Goal: Transaction & Acquisition: Purchase product/service

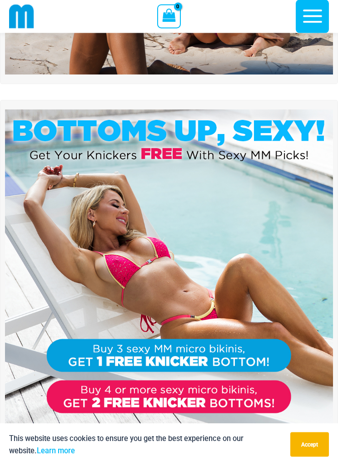
scroll to position [350, 0]
click at [208, 300] on img at bounding box center [169, 274] width 328 height 328
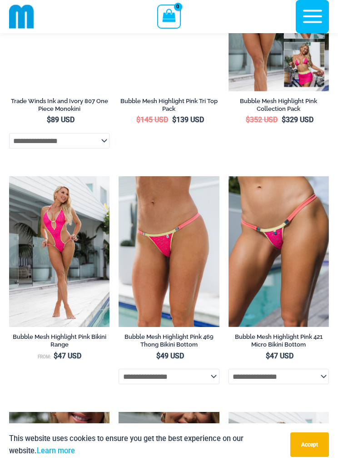
scroll to position [1364, 0]
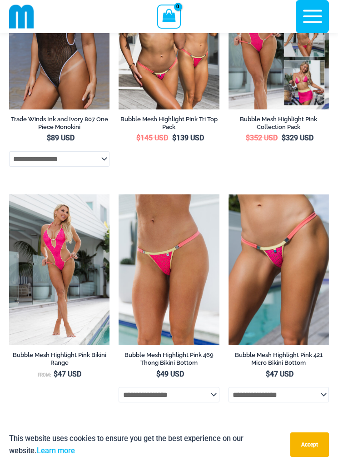
click at [9, 195] on img at bounding box center [9, 195] width 0 height 0
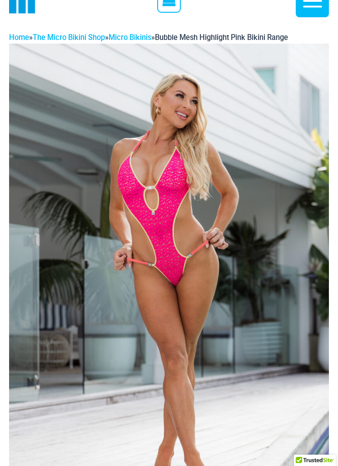
scroll to position [41, 0]
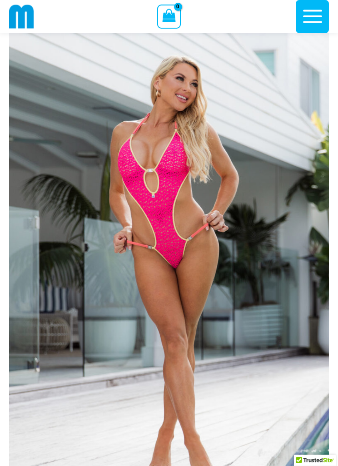
click at [289, 293] on img at bounding box center [169, 266] width 320 height 480
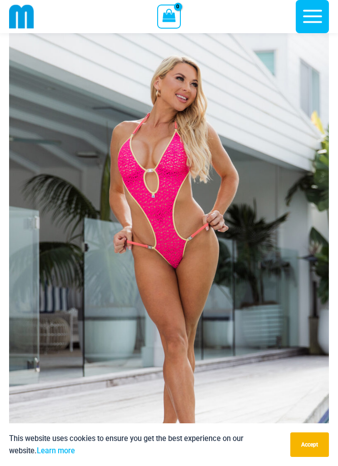
click at [292, 262] on img at bounding box center [169, 266] width 320 height 480
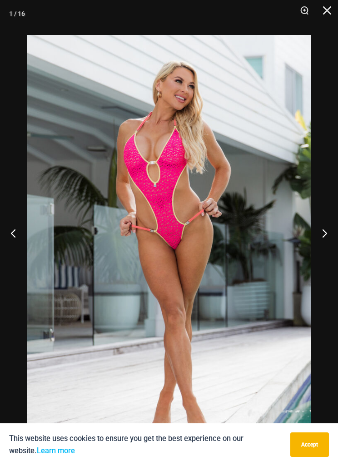
click at [323, 11] on button "Close" at bounding box center [324, 13] width 23 height 27
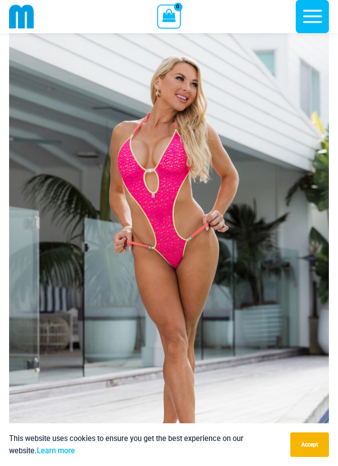
scroll to position [0, 0]
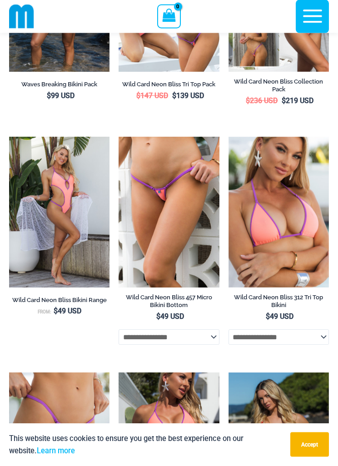
scroll to position [2109, 0]
click at [9, 137] on img at bounding box center [9, 137] width 0 height 0
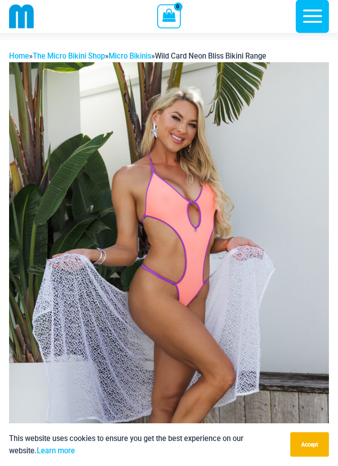
scroll to position [14, 0]
click at [235, 380] on img at bounding box center [169, 302] width 320 height 480
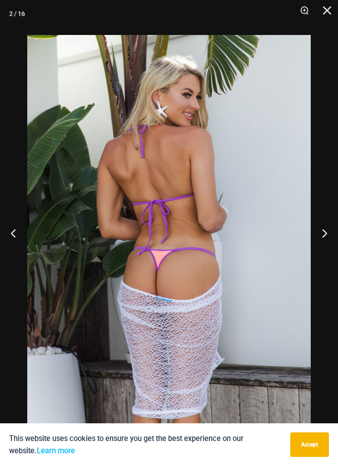
click at [329, 10] on button "Close" at bounding box center [324, 13] width 23 height 27
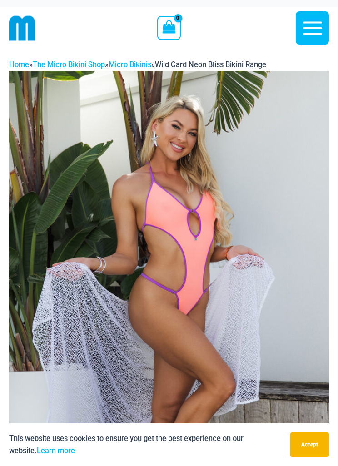
scroll to position [0, 0]
